Goal: Information Seeking & Learning: Learn about a topic

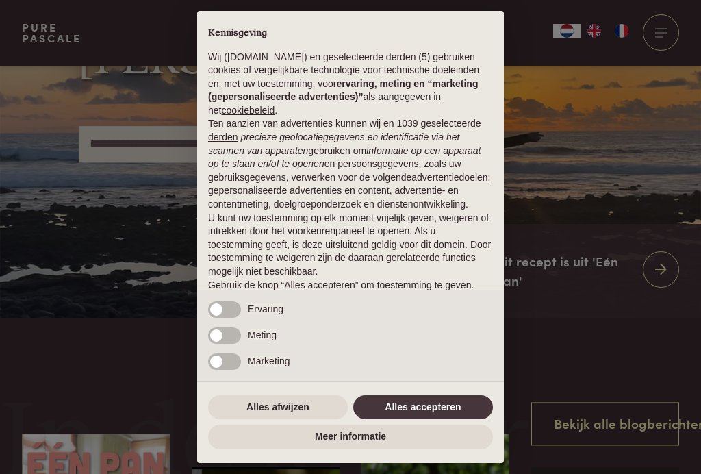
scroll to position [139, 0]
click at [413, 420] on button "Alles accepteren" at bounding box center [423, 407] width 140 height 25
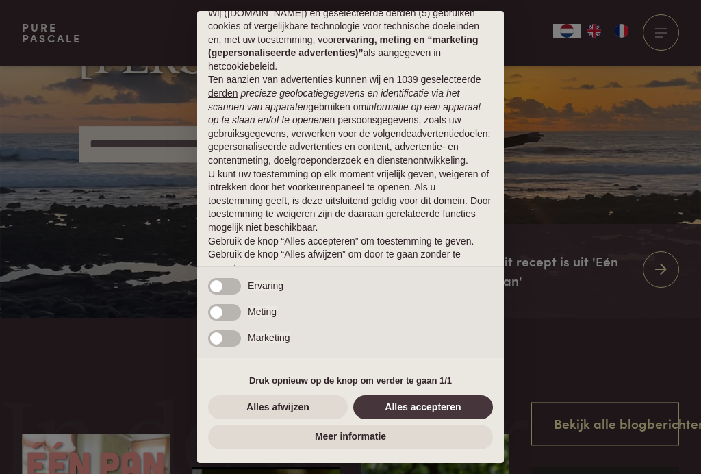
click at [419, 420] on button "Alles accepteren" at bounding box center [423, 407] width 140 height 25
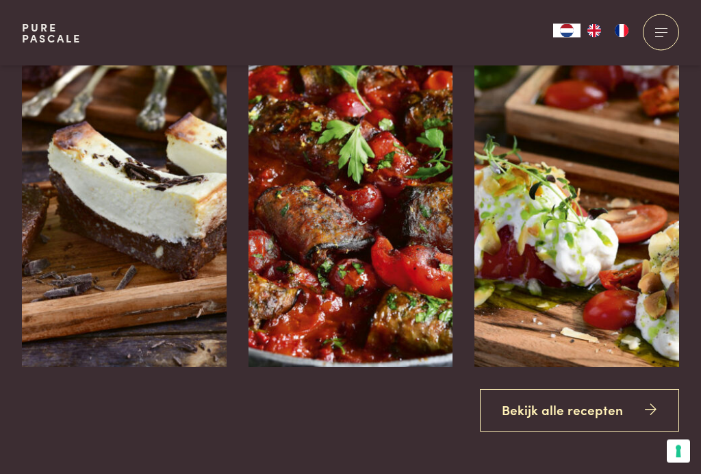
scroll to position [1484, 0]
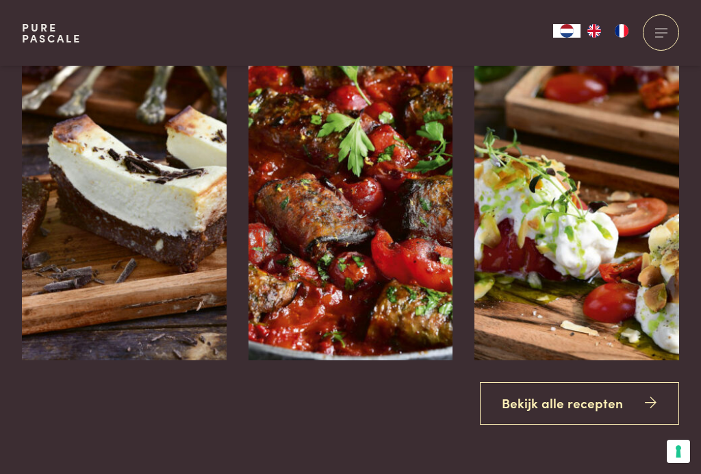
click at [565, 425] on link "Bekijk alle recepten" at bounding box center [580, 403] width 200 height 43
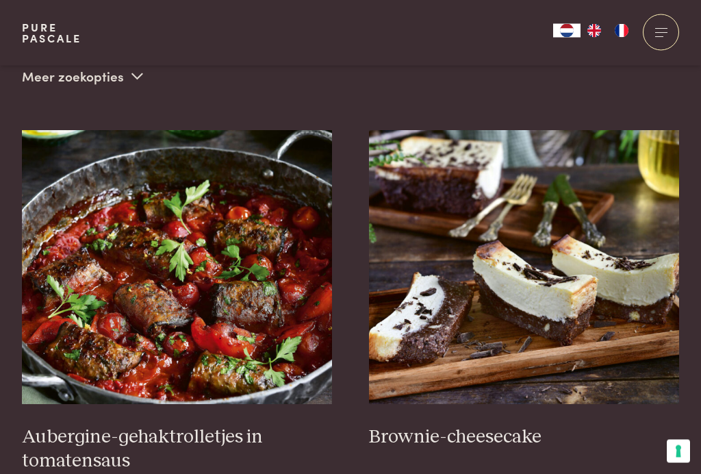
scroll to position [471, 0]
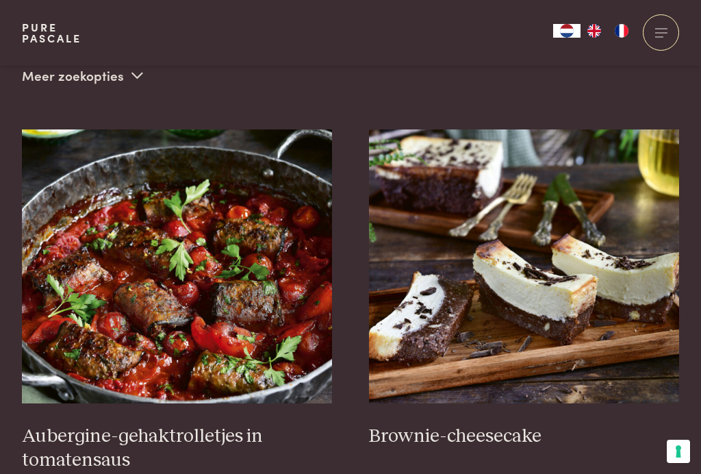
click at [119, 439] on h3 "Aubergine-gehaktrolletjes in tomatensaus" at bounding box center [177, 447] width 311 height 47
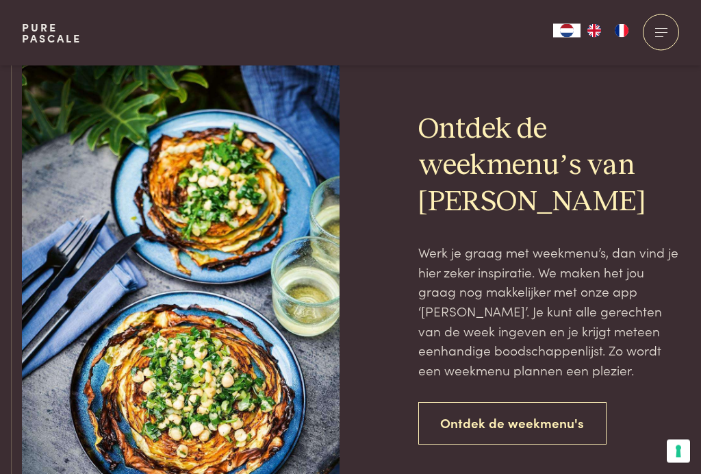
scroll to position [2951, 0]
click at [478, 425] on link "Ontdek de weekmenu's" at bounding box center [512, 423] width 189 height 43
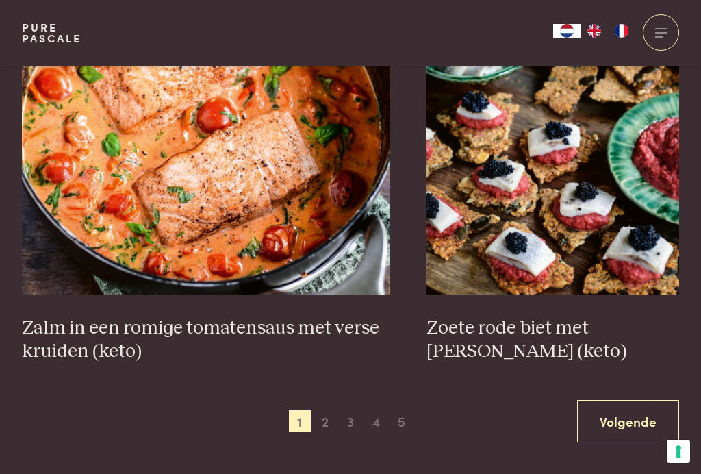
scroll to position [2498, 0]
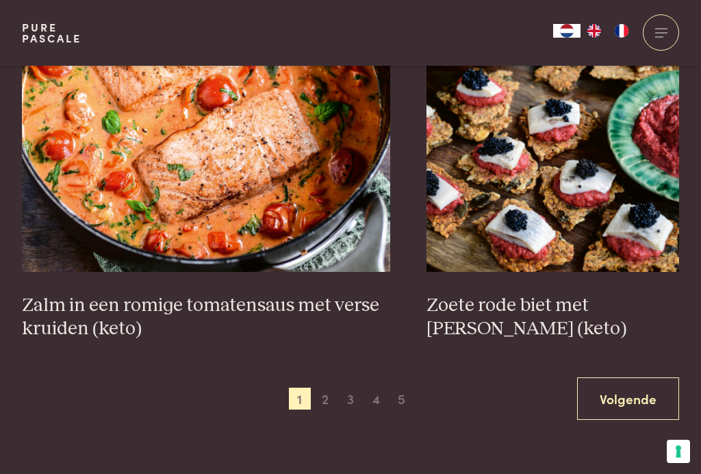
click at [632, 409] on link "Volgende" at bounding box center [628, 398] width 102 height 43
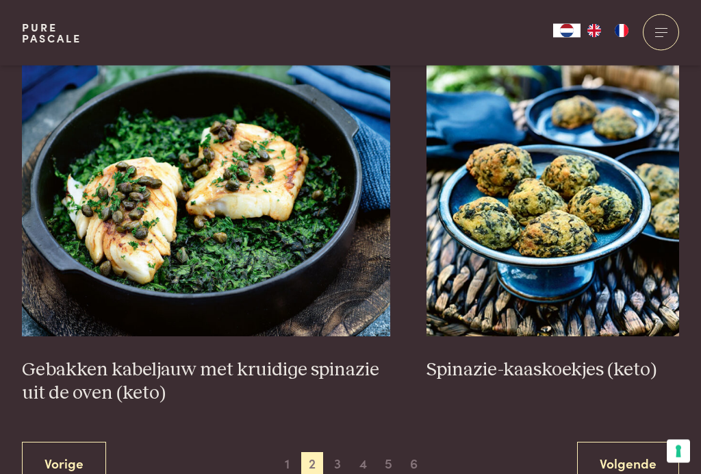
scroll to position [2387, 0]
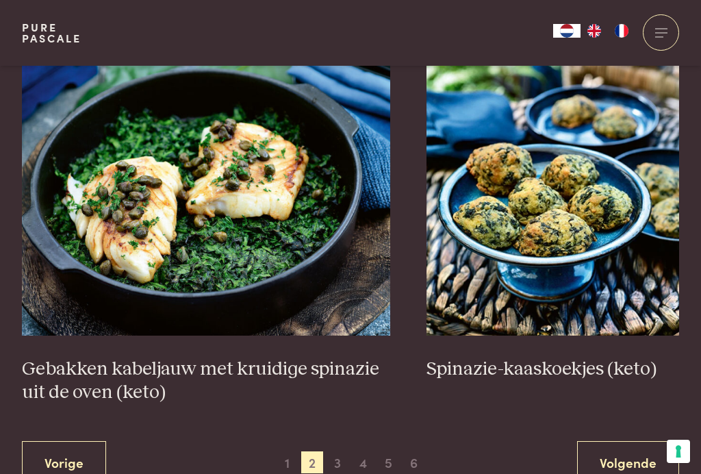
click at [604, 464] on link "Volgende" at bounding box center [628, 462] width 102 height 43
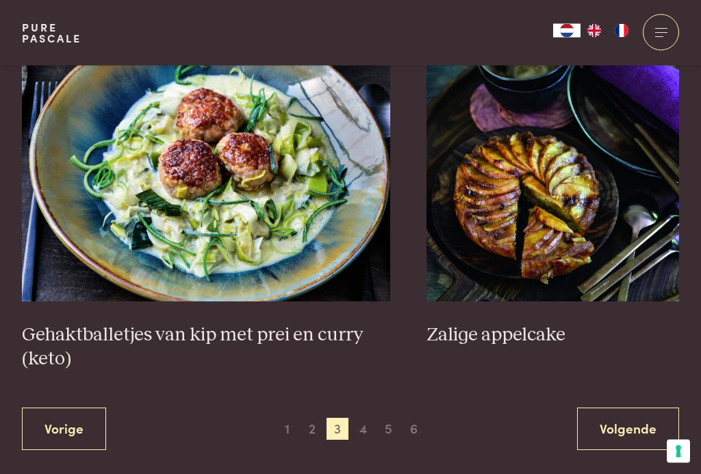
scroll to position [2540, 0]
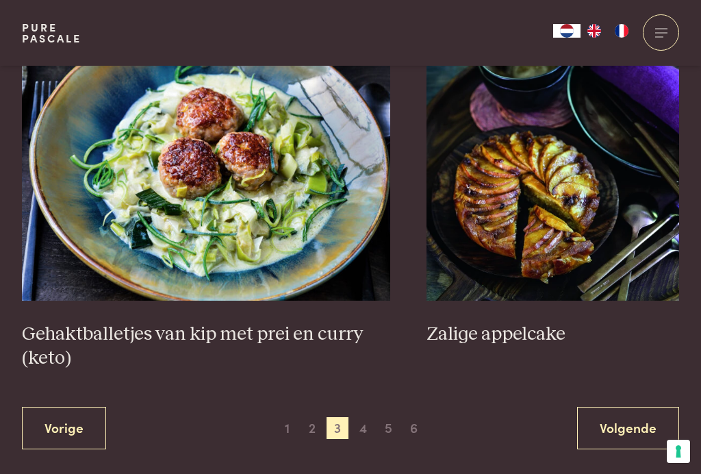
click at [638, 434] on link "Volgende" at bounding box center [628, 428] width 102 height 43
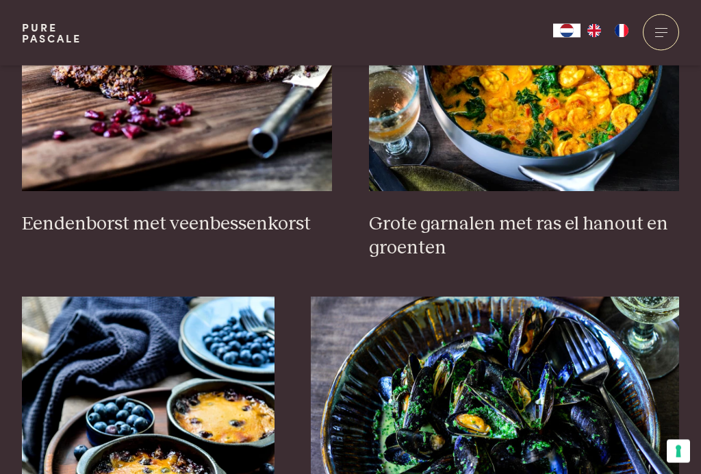
scroll to position [684, 0]
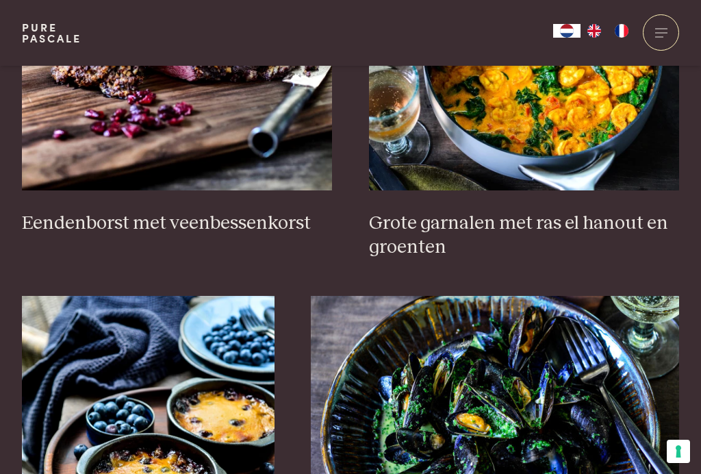
click at [619, 222] on h3 "Grote garnalen met ras el hanout en groenten" at bounding box center [524, 234] width 311 height 47
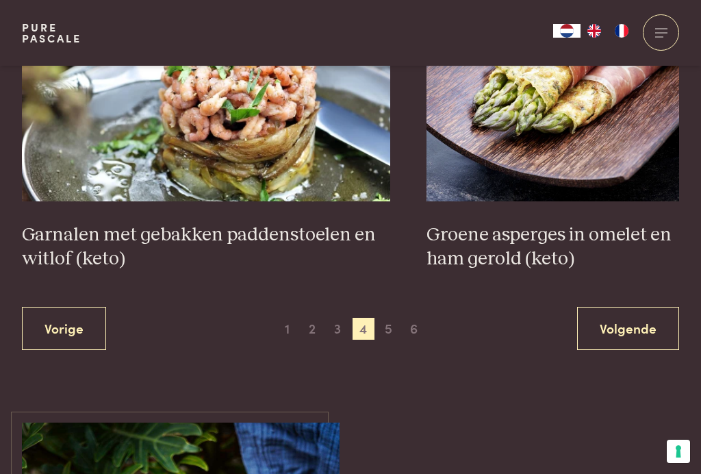
click at [630, 331] on link "Volgende" at bounding box center [628, 328] width 102 height 43
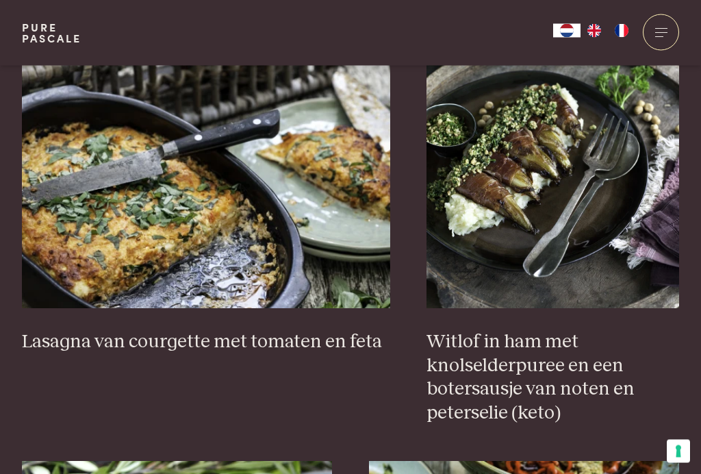
scroll to position [1300, 0]
click at [88, 348] on h3 "Lasagna van courgette met tomaten en feta" at bounding box center [206, 342] width 368 height 24
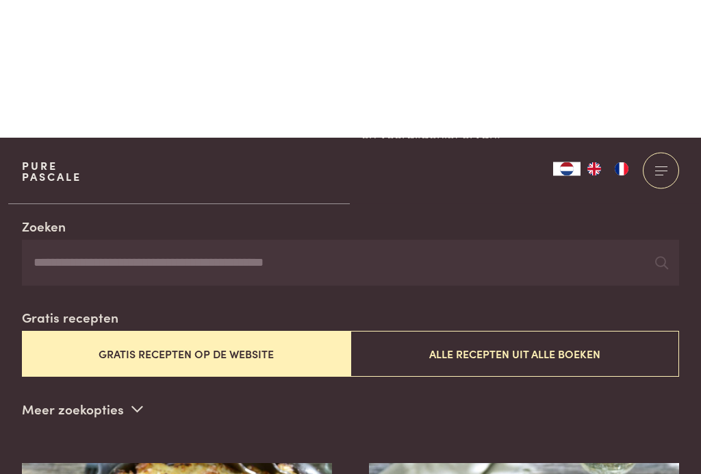
scroll to position [0, 0]
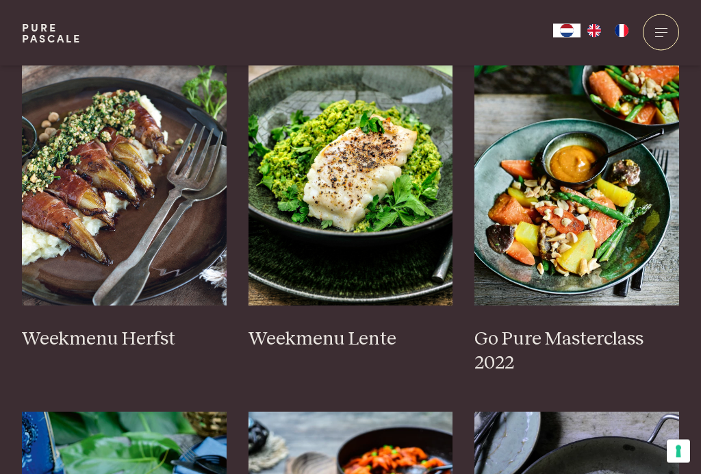
scroll to position [745, 0]
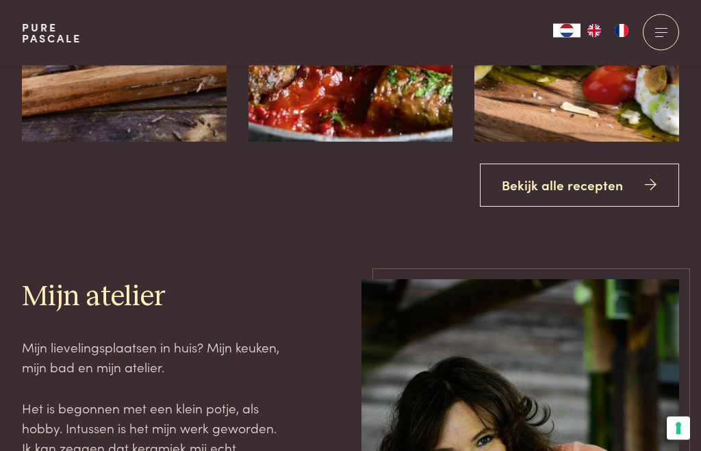
click at [608, 207] on link "Bekijk alle recepten" at bounding box center [580, 185] width 200 height 43
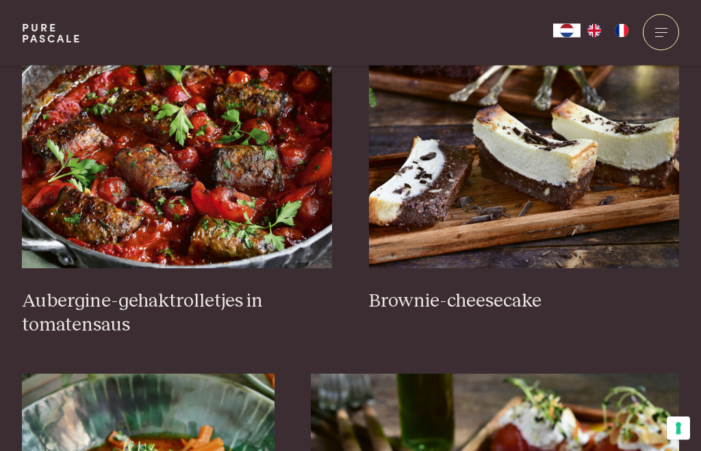
scroll to position [606, 0]
click at [105, 305] on h3 "Aubergine-gehaktrolletjes in tomatensaus" at bounding box center [177, 312] width 311 height 47
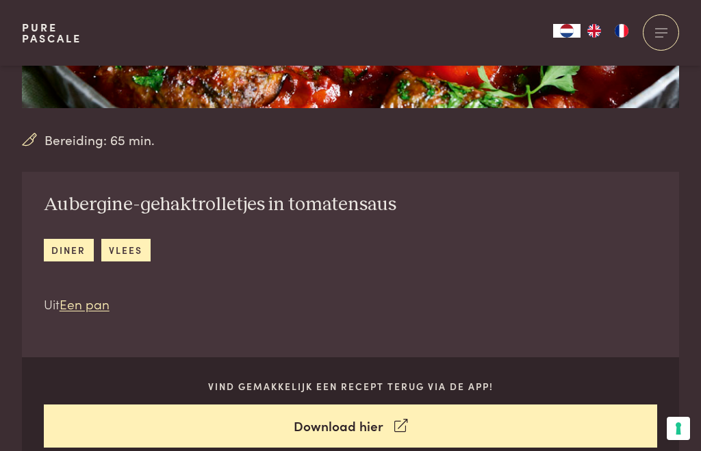
scroll to position [351, 0]
